Goal: Find specific page/section: Find specific page/section

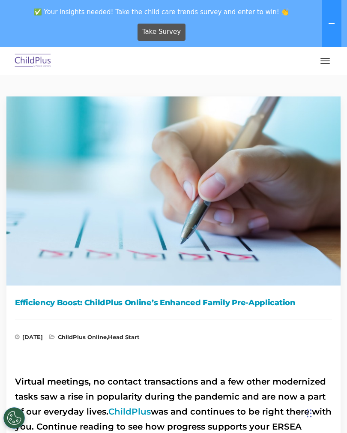
click at [331, 60] on button "button" at bounding box center [325, 61] width 18 height 14
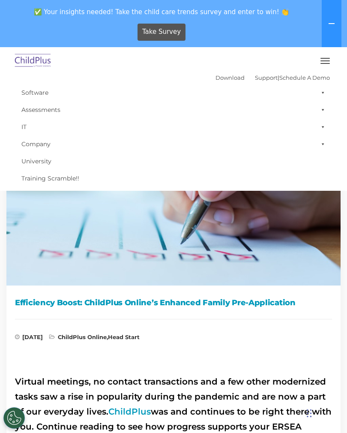
click at [326, 65] on button "button" at bounding box center [325, 61] width 18 height 14
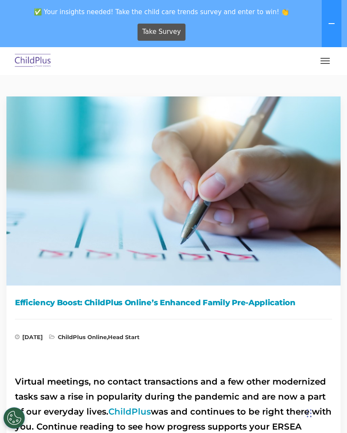
click at [329, 26] on icon at bounding box center [331, 23] width 7 height 7
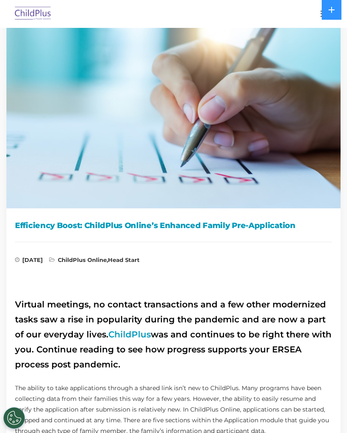
scroll to position [30, 0]
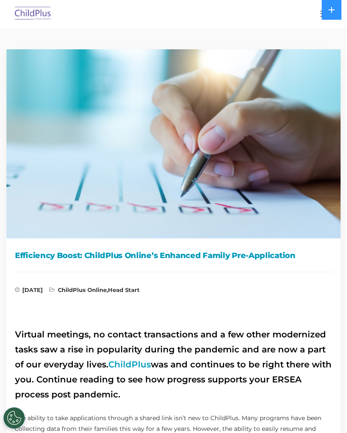
scroll to position [60, 0]
